Goal: Information Seeking & Learning: Learn about a topic

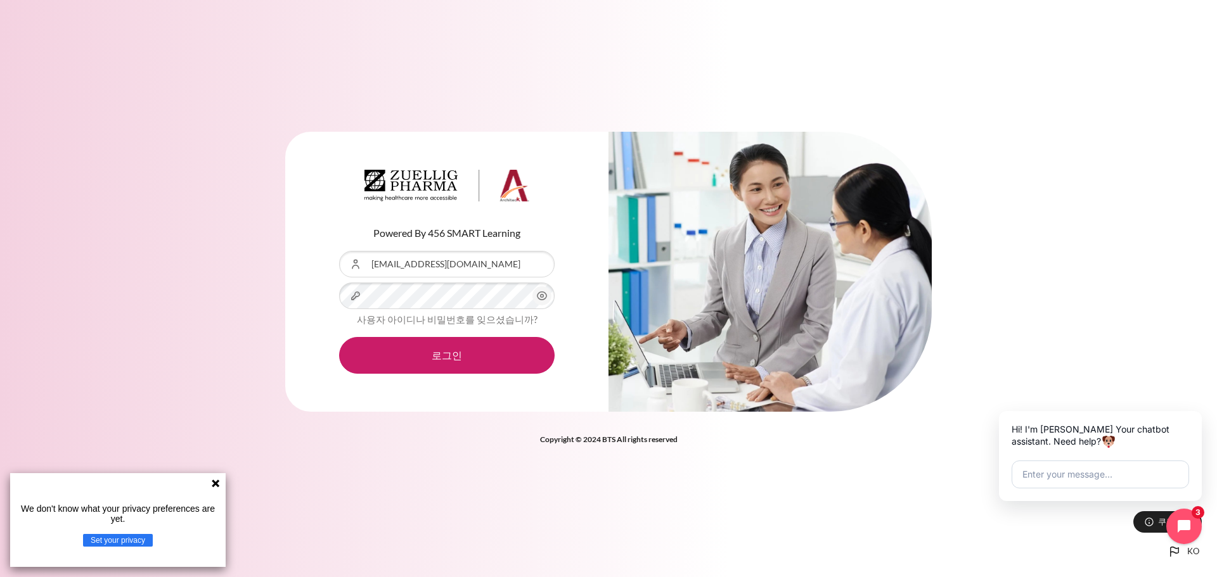
click at [357, 554] on div "Powered By 456 SMART Learning 사용자 아이디 sjbaik@ndrug.net 비밀번호 사용자 아이디나 비밀번호를 잊으셨습…" at bounding box center [608, 288] width 1217 height 577
click at [22, 513] on p "We don't know what your privacy preferences are yet." at bounding box center [117, 514] width 205 height 20
drag, startPoint x: 22, startPoint y: 509, endPoint x: 175, endPoint y: 532, distance: 154.5
click at [175, 534] on div "We don't know what your privacy preferences are yet. Set your privacy" at bounding box center [117, 525] width 205 height 43
copy div "We don't know what your privacy preferences are yet. Set your privacy"
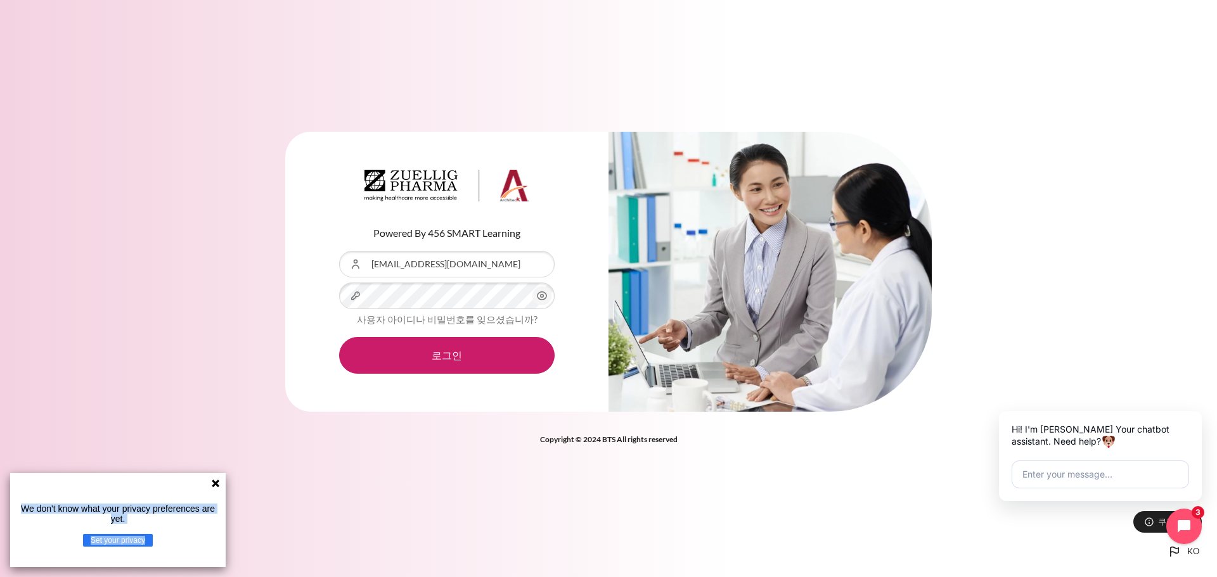
click at [137, 542] on button "Set your privacy" at bounding box center [118, 540] width 70 height 13
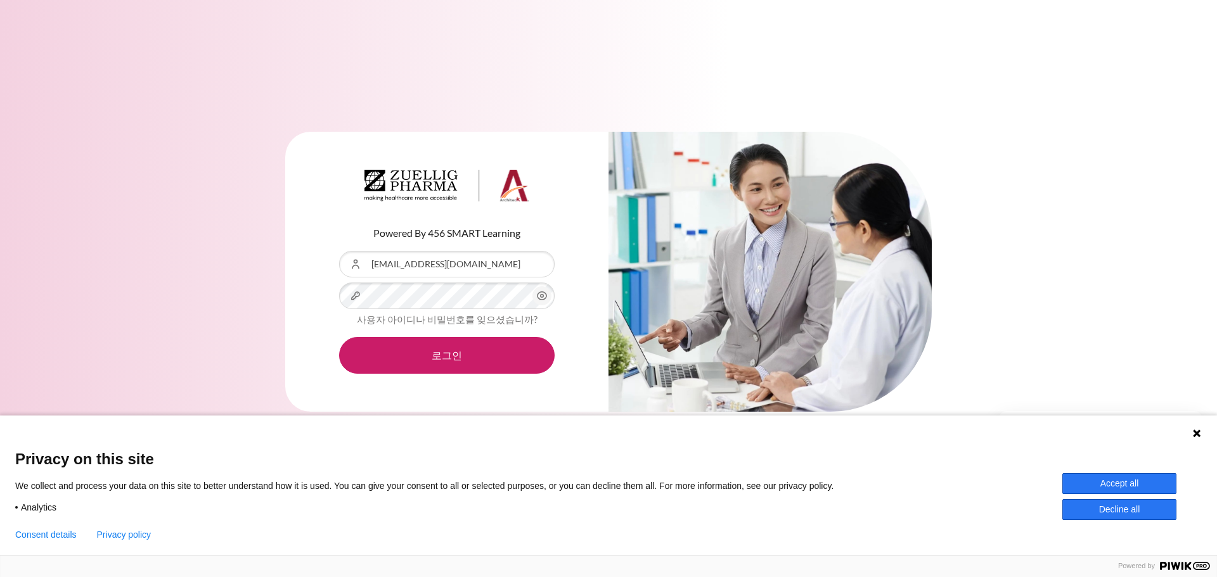
click at [1142, 487] on button "Accept all" at bounding box center [1119, 483] width 114 height 21
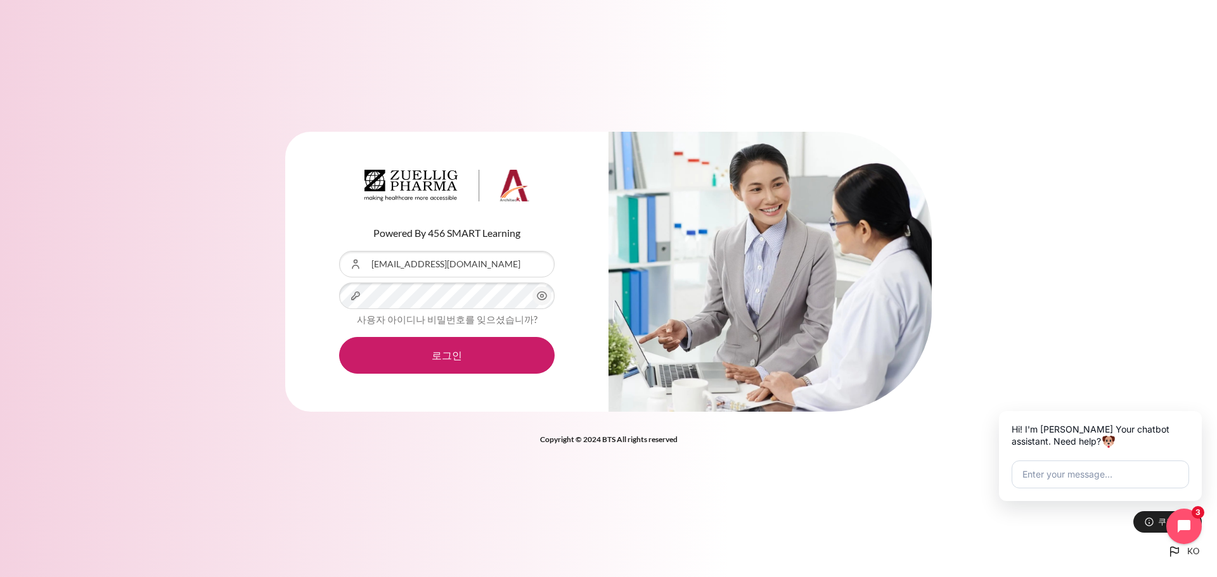
click at [952, 549] on div "Powered By 456 SMART Learning 사용자 아이디 sjbaik@ndrug.net 비밀번호 사용자 아이디나 비밀번호를 잊으셨습…" at bounding box center [608, 288] width 1217 height 577
click at [939, 474] on div "Powered By 456 SMART Learning 사용자 아이디 sjbaik@ndrug.net 비밀번호 사용자 아이디나 비밀번호를 잊으셨습…" at bounding box center [608, 288] width 1217 height 577
click at [930, 464] on div "Powered By 456 SMART Learning 사용자 아이디 sjbaik@ndrug.net 비밀번호 사용자 아이디나 비밀번호를 잊으셨습…" at bounding box center [608, 288] width 1217 height 353
click at [1100, 538] on div "Powered By 456 SMART Learning 사용자 아이디 sjbaik@ndrug.net 비밀번호 사용자 아이디나 비밀번호를 잊으셨습…" at bounding box center [608, 288] width 1217 height 577
click at [796, 523] on div "Powered By 456 SMART Learning 사용자 아이디 sjbaik@ndrug.net 비밀번호 사용자 아이디나 비밀번호를 잊으셨습…" at bounding box center [608, 288] width 1217 height 577
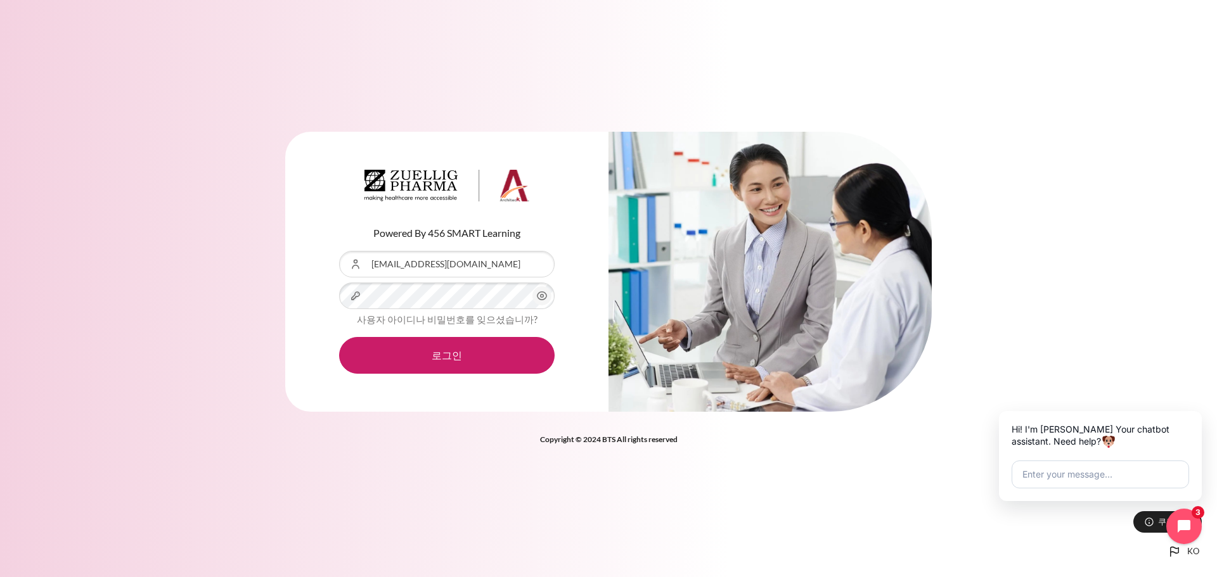
click at [397, 492] on div "Powered By 456 SMART Learning 사용자 아이디 sjbaik@ndrug.net 비밀번호 사용자 아이디나 비밀번호를 잊으셨습…" at bounding box center [608, 288] width 1217 height 577
click at [455, 353] on button "로그인" at bounding box center [446, 355] width 215 height 37
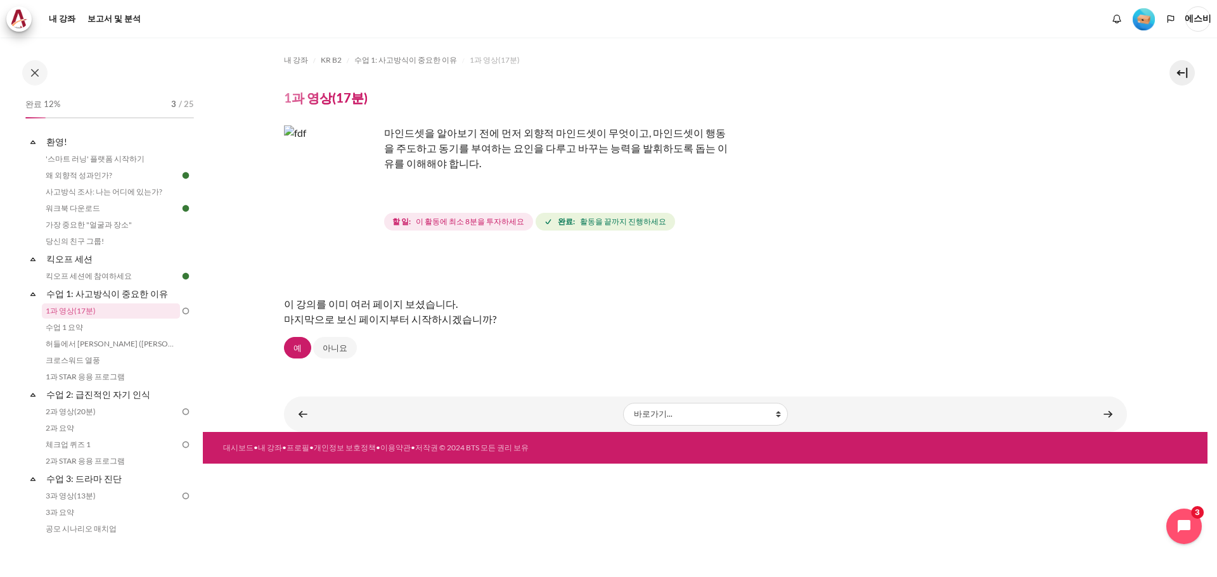
click at [961, 214] on div "할 일: 이 활동에 최소 8분을 투자하세요 완료: 활동을 끝까지 진행하세요" at bounding box center [755, 221] width 743 height 23
click at [362, 198] on img "콘텐츠" at bounding box center [331, 172] width 95 height 95
click at [293, 348] on font "예" at bounding box center [297, 348] width 8 height 10
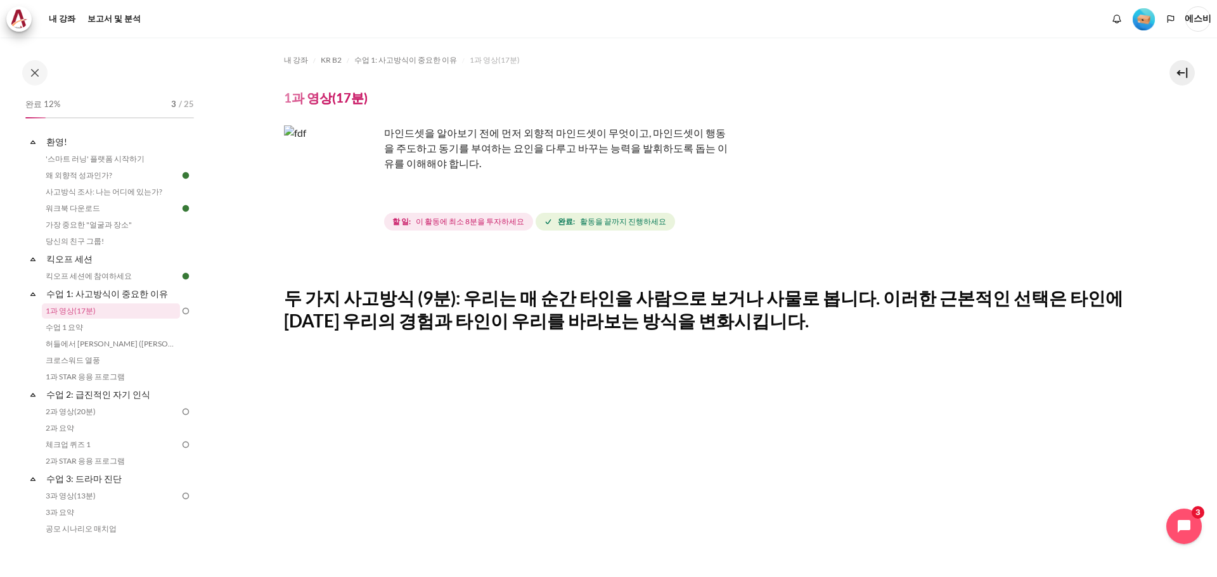
click at [1011, 187] on div "마인드셋을 알아보기 전에 먼저 외향적 마인드셋이 무엇이고, 마인드셋이 행동을 주도하고 동기를 부여하는 요인을 다루고 바꾸는 능력을 발휘하도록 …" at bounding box center [705, 179] width 843 height 108
click at [904, 201] on div "마인드셋을 알아보기 전에 먼저 외향적 마인드셋이 무엇이고, 마인드셋이 행동을 주도하고 동기를 부여하는 요인을 다루고 바꾸는 능력을 발휘하도록 …" at bounding box center [705, 179] width 843 height 108
